Goal: Task Accomplishment & Management: Manage account settings

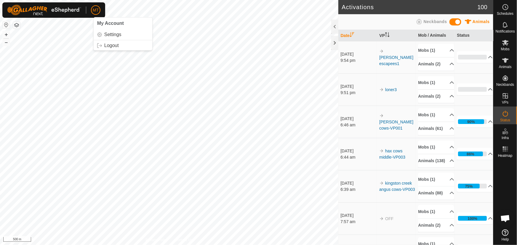
scroll to position [428, 0]
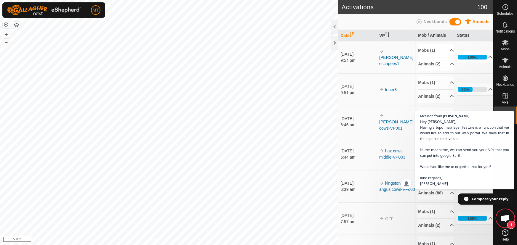
scroll to position [382, 0]
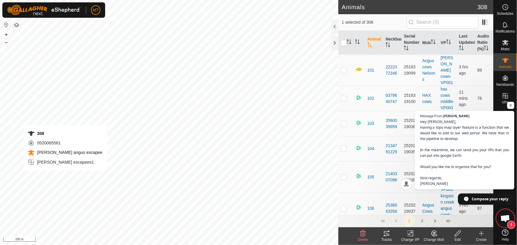
click at [65, 176] on div "308 0520065581 Nelsons angus escapee nelson escapees1 + – ⇧ i 200 m" at bounding box center [169, 122] width 338 height 245
click at [348, 41] on icon "Activate to sort" at bounding box center [348, 41] width 5 height 5
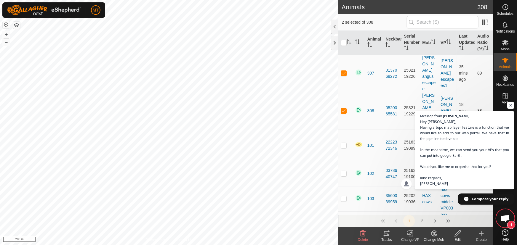
click at [407, 235] on icon at bounding box center [410, 233] width 7 height 7
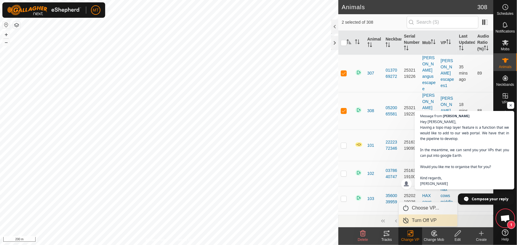
click at [415, 219] on link "Turn Off VP" at bounding box center [428, 221] width 59 height 12
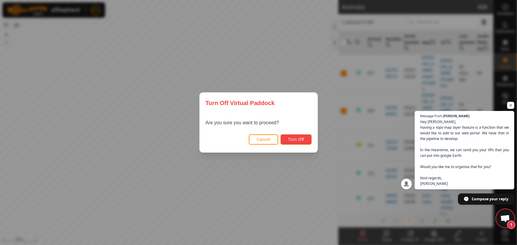
click at [299, 139] on span "Turn Off" at bounding box center [296, 139] width 16 height 5
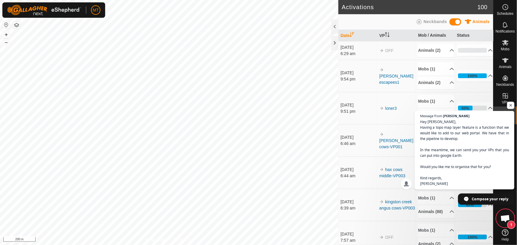
click at [511, 105] on span "Open chat" at bounding box center [510, 105] width 7 height 7
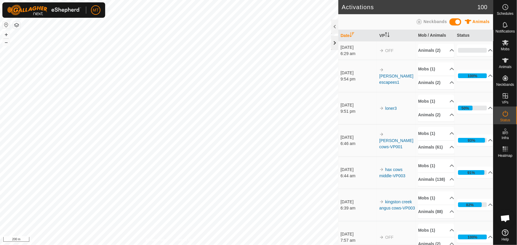
click at [335, 41] on div at bounding box center [334, 43] width 7 height 14
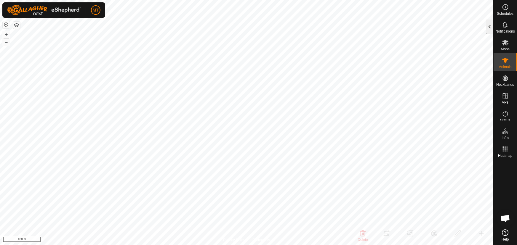
click at [491, 30] on div at bounding box center [489, 27] width 7 height 14
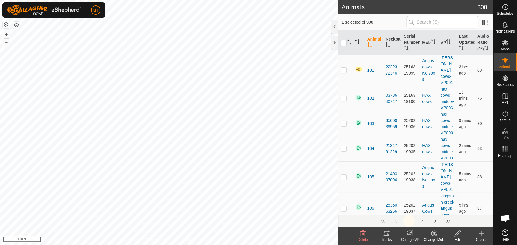
click at [360, 41] on th at bounding box center [358, 43] width 12 height 24
click at [358, 41] on icon "Activate to sort" at bounding box center [357, 41] width 5 height 5
click at [356, 43] on icon "Activate to sort" at bounding box center [357, 41] width 4 height 5
click at [356, 43] on icon "Activate to sort" at bounding box center [357, 41] width 5 height 5
click at [356, 43] on icon "Activate to sort" at bounding box center [357, 41] width 4 height 5
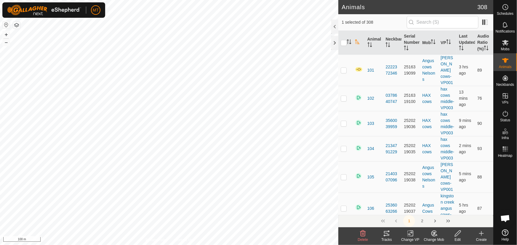
click at [356, 43] on icon "Activate to sort" at bounding box center [357, 41] width 5 height 5
click at [356, 43] on icon "Activate to sort" at bounding box center [357, 41] width 4 height 5
click at [432, 236] on icon at bounding box center [433, 233] width 7 height 7
click at [438, 210] on link "Choose Mob..." at bounding box center [451, 208] width 59 height 12
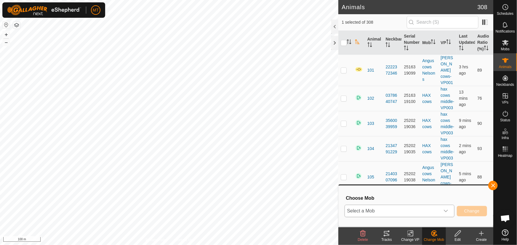
click at [388, 209] on span "Select a Mob" at bounding box center [392, 211] width 95 height 12
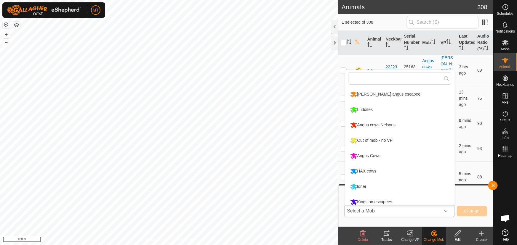
scroll to position [4, 0]
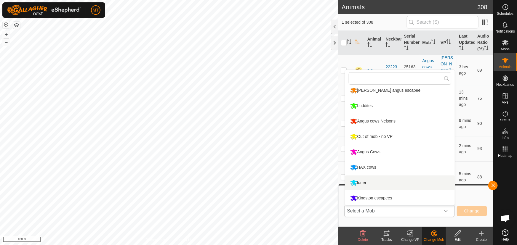
click at [359, 183] on li "loner" at bounding box center [400, 183] width 110 height 15
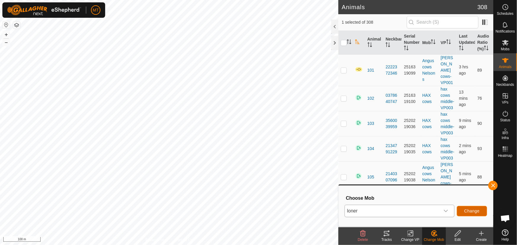
click at [468, 211] on span "Change" at bounding box center [471, 211] width 15 height 5
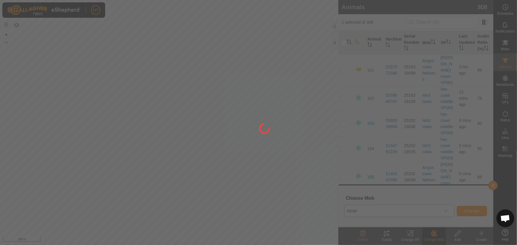
checkbox input "false"
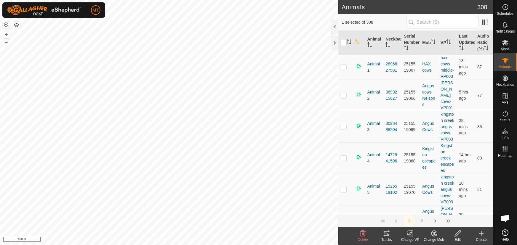
click at [435, 235] on icon at bounding box center [433, 233] width 7 height 7
click at [412, 234] on icon at bounding box center [410, 233] width 7 height 7
click at [423, 205] on link "Choose VP..." at bounding box center [428, 208] width 59 height 12
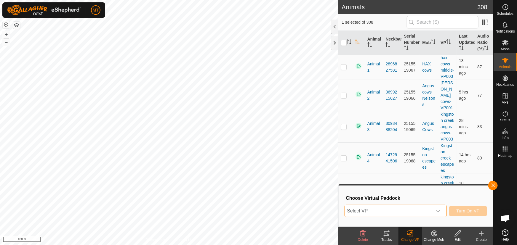
click at [383, 207] on span "Select VP" at bounding box center [388, 211] width 87 height 12
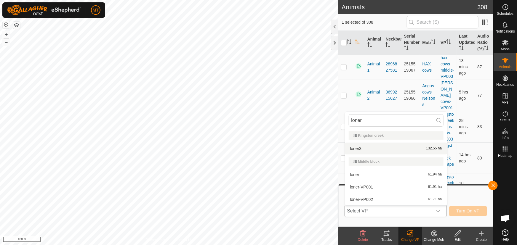
type input "loner"
click at [361, 148] on li "loner3 132.55 ha" at bounding box center [396, 149] width 102 height 12
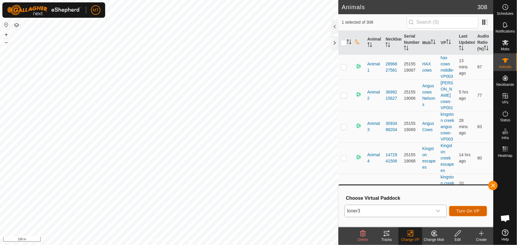
click at [463, 208] on button "Turn On VP" at bounding box center [468, 211] width 38 height 10
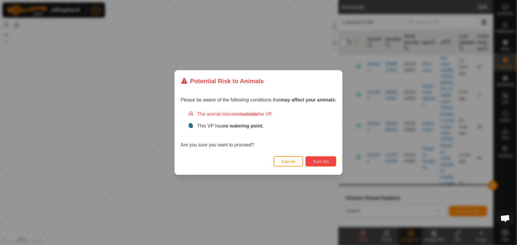
click at [323, 160] on span "Turn On" at bounding box center [321, 161] width 16 height 5
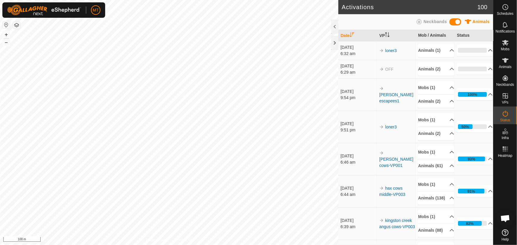
click at [155, 245] on html "MT Schedules Notifications Mobs Animals Neckbands VPs Status Infra Heatmap Help…" at bounding box center [258, 122] width 517 height 245
click at [505, 62] on icon at bounding box center [505, 60] width 7 height 5
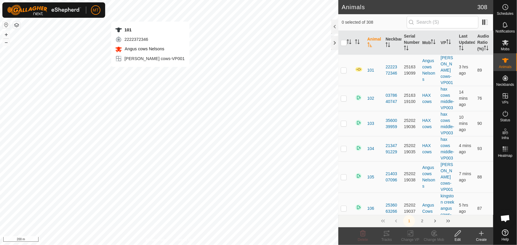
checkbox input "true"
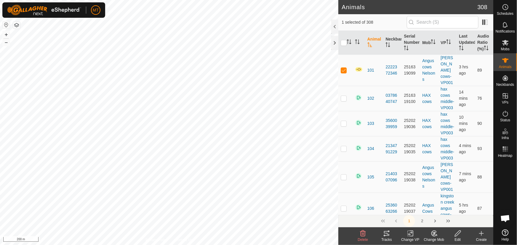
click at [388, 237] on div "Tracks" at bounding box center [387, 239] width 24 height 5
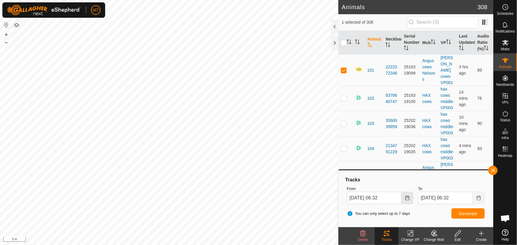
click at [406, 196] on icon "Choose Date" at bounding box center [407, 198] width 5 height 5
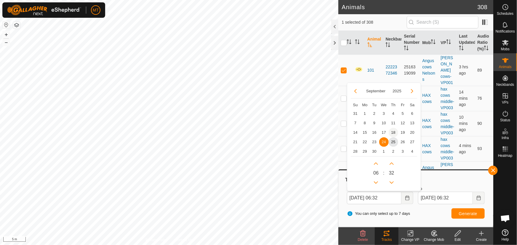
click at [392, 133] on span "18" at bounding box center [392, 132] width 9 height 9
type input "18 Sep, 2025 06:32"
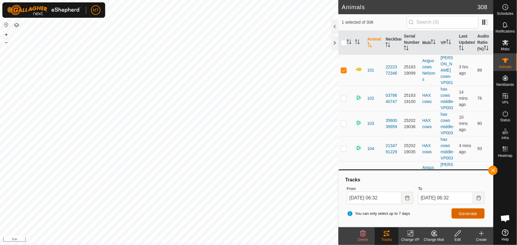
click at [455, 212] on button "Generate" at bounding box center [467, 213] width 33 height 10
checkbox input "true"
click at [465, 212] on span "Generate" at bounding box center [468, 213] width 18 height 5
click at [493, 169] on button "button" at bounding box center [492, 170] width 9 height 9
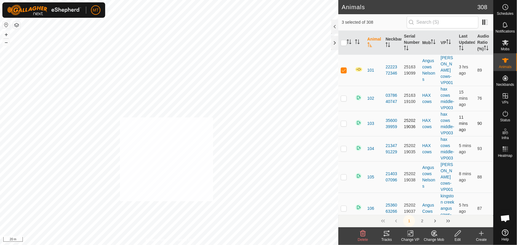
checkbox input "true"
click at [383, 240] on div "Tracks" at bounding box center [387, 239] width 24 height 5
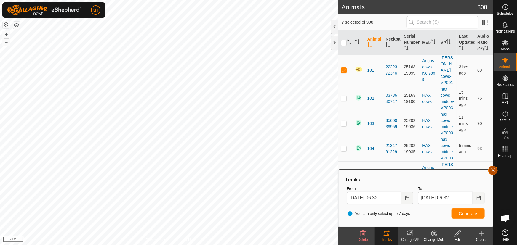
click at [490, 170] on button "button" at bounding box center [492, 170] width 9 height 9
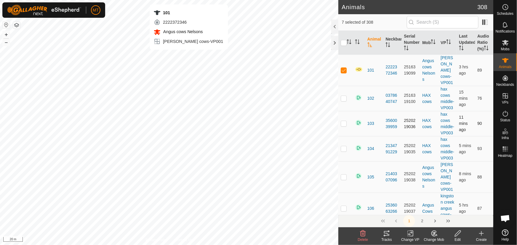
checkbox input "false"
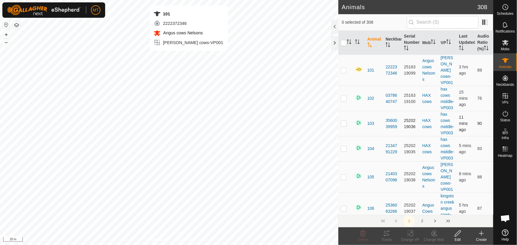
checkbox input "true"
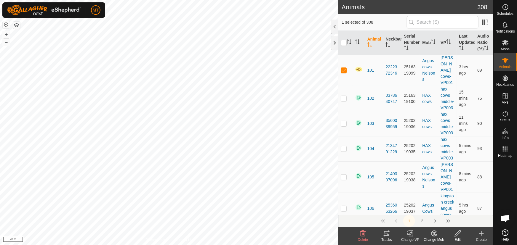
click at [410, 234] on icon at bounding box center [410, 233] width 7 height 7
click at [415, 219] on link "Turn Off VP" at bounding box center [428, 221] width 59 height 12
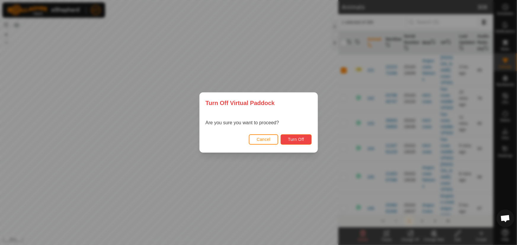
click at [304, 135] on button "Turn Off" at bounding box center [295, 139] width 31 height 10
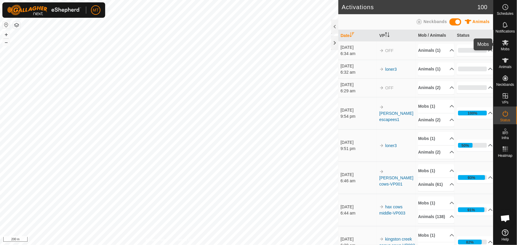
click at [503, 43] on icon at bounding box center [505, 42] width 7 height 7
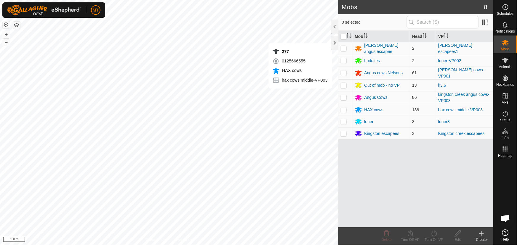
click at [344, 97] on p-checkbox at bounding box center [344, 97] width 6 height 5
checkbox input "true"
click at [432, 237] on icon at bounding box center [433, 233] width 7 height 7
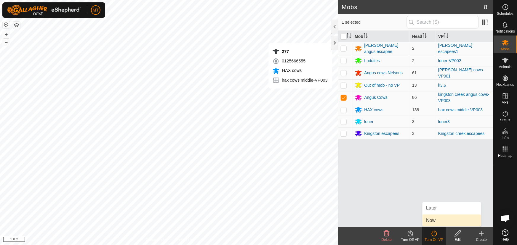
click at [434, 219] on link "Now" at bounding box center [451, 221] width 59 height 12
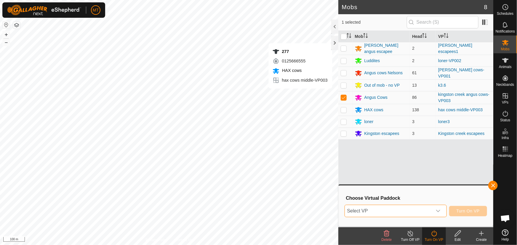
click at [390, 211] on span "Select VP" at bounding box center [388, 211] width 87 height 12
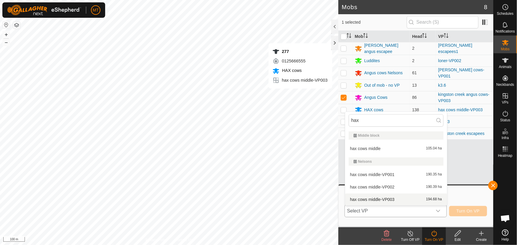
type input "hax"
click at [403, 199] on li "hax cows middle-VP003 194.68 ha" at bounding box center [396, 200] width 102 height 12
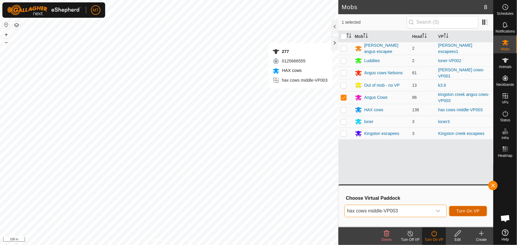
click at [476, 209] on span "Turn On VP" at bounding box center [467, 211] width 23 height 5
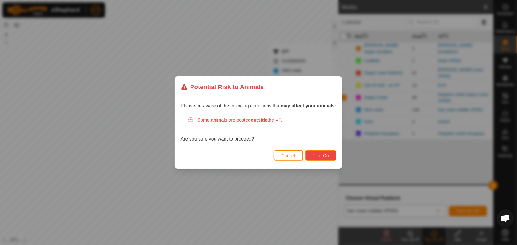
click at [315, 155] on span "Turn On" at bounding box center [321, 155] width 16 height 5
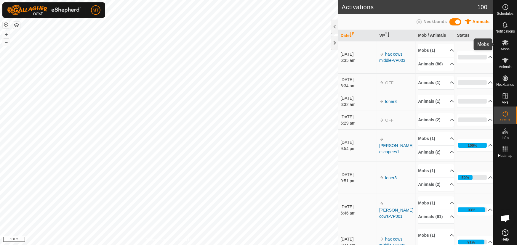
click at [507, 46] on icon at bounding box center [505, 42] width 7 height 7
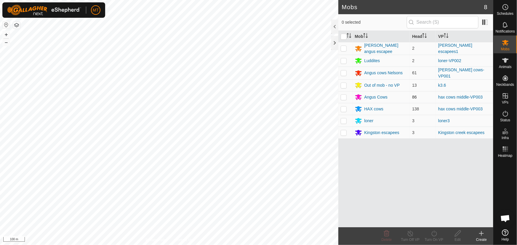
click at [344, 96] on p-checkbox at bounding box center [344, 97] width 6 height 5
checkbox input "true"
click at [432, 236] on icon at bounding box center [433, 233] width 7 height 7
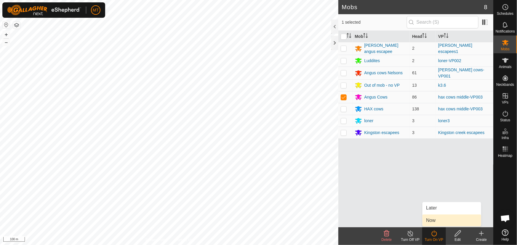
click at [431, 217] on link "Now" at bounding box center [451, 221] width 59 height 12
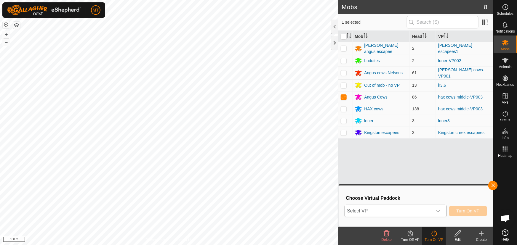
click at [410, 210] on span "Select VP" at bounding box center [388, 211] width 87 height 12
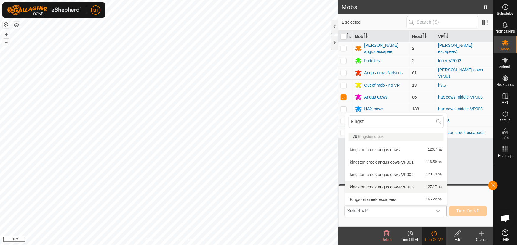
type input "kingst"
click at [410, 187] on span "kingston creek angus cows-VP003" at bounding box center [382, 187] width 64 height 4
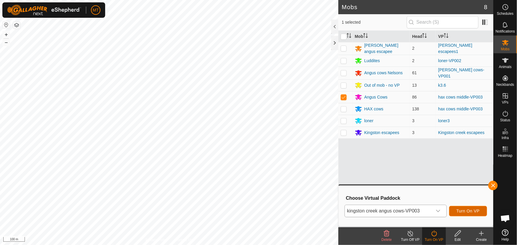
click at [473, 215] on button "Turn On VP" at bounding box center [468, 211] width 38 height 10
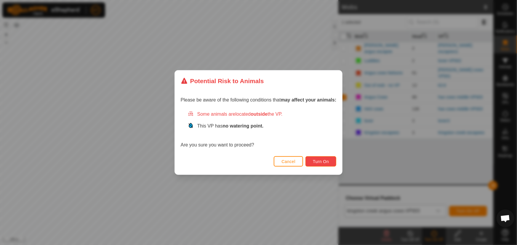
click at [316, 162] on span "Turn On" at bounding box center [321, 161] width 16 height 5
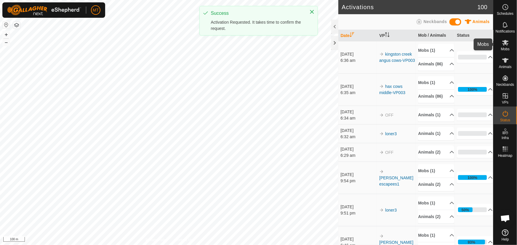
click at [505, 43] on icon at bounding box center [505, 43] width 7 height 6
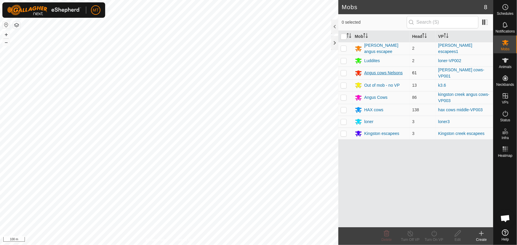
click at [370, 71] on div "Angus cows Nelsons" at bounding box center [383, 73] width 38 height 6
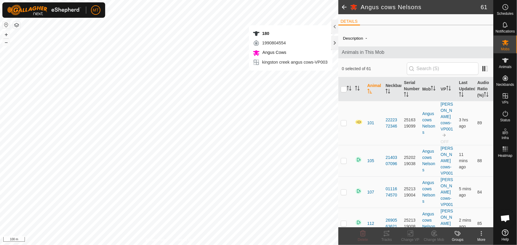
click at [480, 234] on icon at bounding box center [481, 233] width 7 height 7
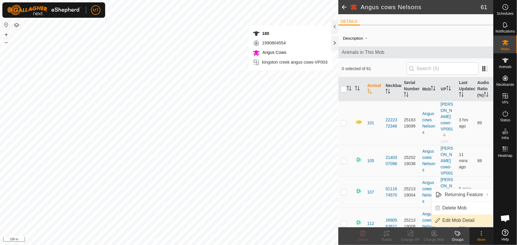
click at [456, 219] on link "Edit Mob Detail" at bounding box center [461, 221] width 61 height 12
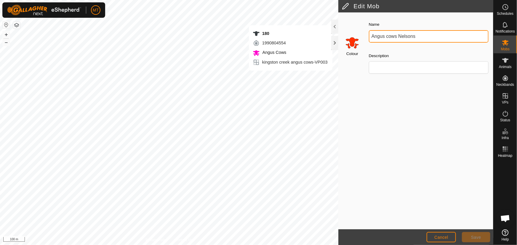
drag, startPoint x: 418, startPoint y: 35, endPoint x: 399, endPoint y: 35, distance: 18.4
click at [399, 35] on input "Angus cows Nelsons" at bounding box center [429, 36] width 120 height 12
drag, startPoint x: 370, startPoint y: 35, endPoint x: 373, endPoint y: 29, distance: 6.8
click at [370, 35] on input "Angus cows" at bounding box center [429, 36] width 120 height 12
type input "Nelson Angus cows"
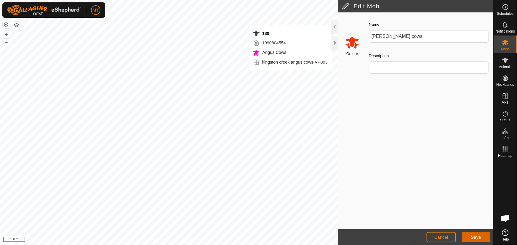
click at [466, 236] on button "Save" at bounding box center [476, 237] width 28 height 10
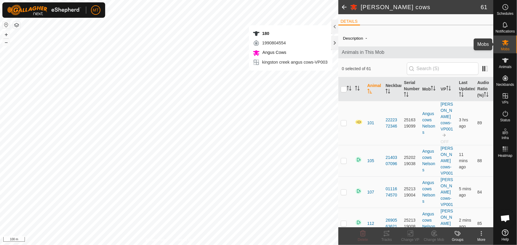
click at [507, 41] on icon at bounding box center [505, 42] width 7 height 7
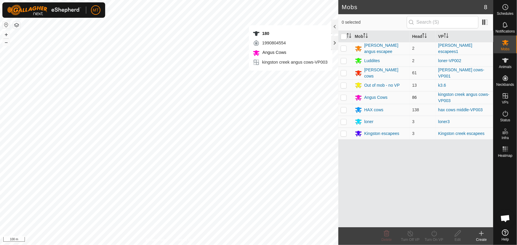
click at [344, 97] on p-checkbox at bounding box center [344, 97] width 6 height 5
checkbox input "true"
click at [458, 232] on icon at bounding box center [458, 234] width 6 height 6
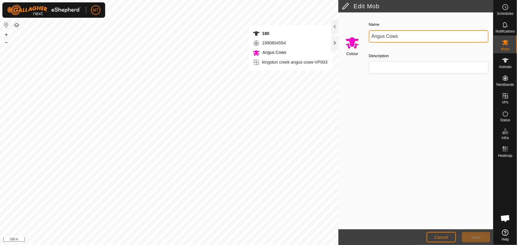
click at [370, 36] on input "Angus Cows" at bounding box center [429, 36] width 120 height 12
click at [437, 183] on div "Colour Name Angus Cows Description" at bounding box center [415, 120] width 155 height 217
click at [373, 36] on input "Angus Cows" at bounding box center [429, 36] width 120 height 12
type input "Kingston Creek Angus Cows"
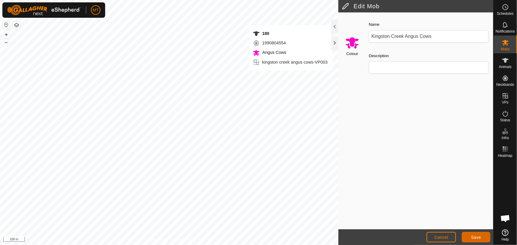
click at [470, 238] on button "Save" at bounding box center [476, 237] width 28 height 10
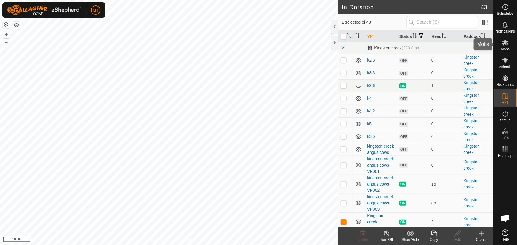
click at [502, 45] on icon at bounding box center [505, 42] width 7 height 7
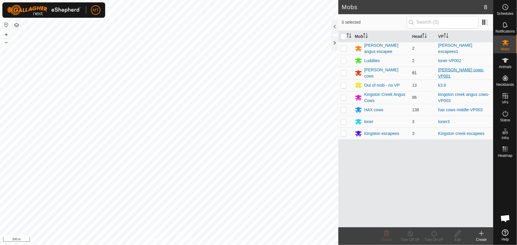
click at [443, 73] on link "[PERSON_NAME] cows-VP001" at bounding box center [461, 73] width 46 height 11
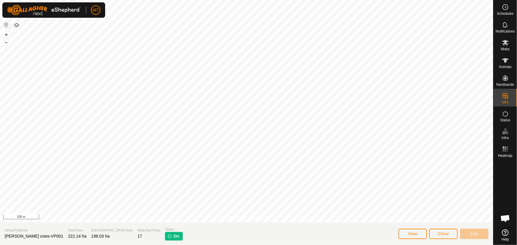
click at [395, 235] on div "Privacy Policy Contact Us Kingston creek escapees Type: Inclusion Zone 3 Animal…" at bounding box center [246, 122] width 493 height 245
click at [505, 45] on icon at bounding box center [505, 42] width 7 height 7
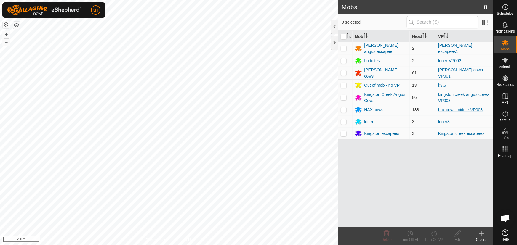
click at [451, 107] on link "hax cows middle-VP003" at bounding box center [460, 109] width 44 height 5
